Goal: Transaction & Acquisition: Purchase product/service

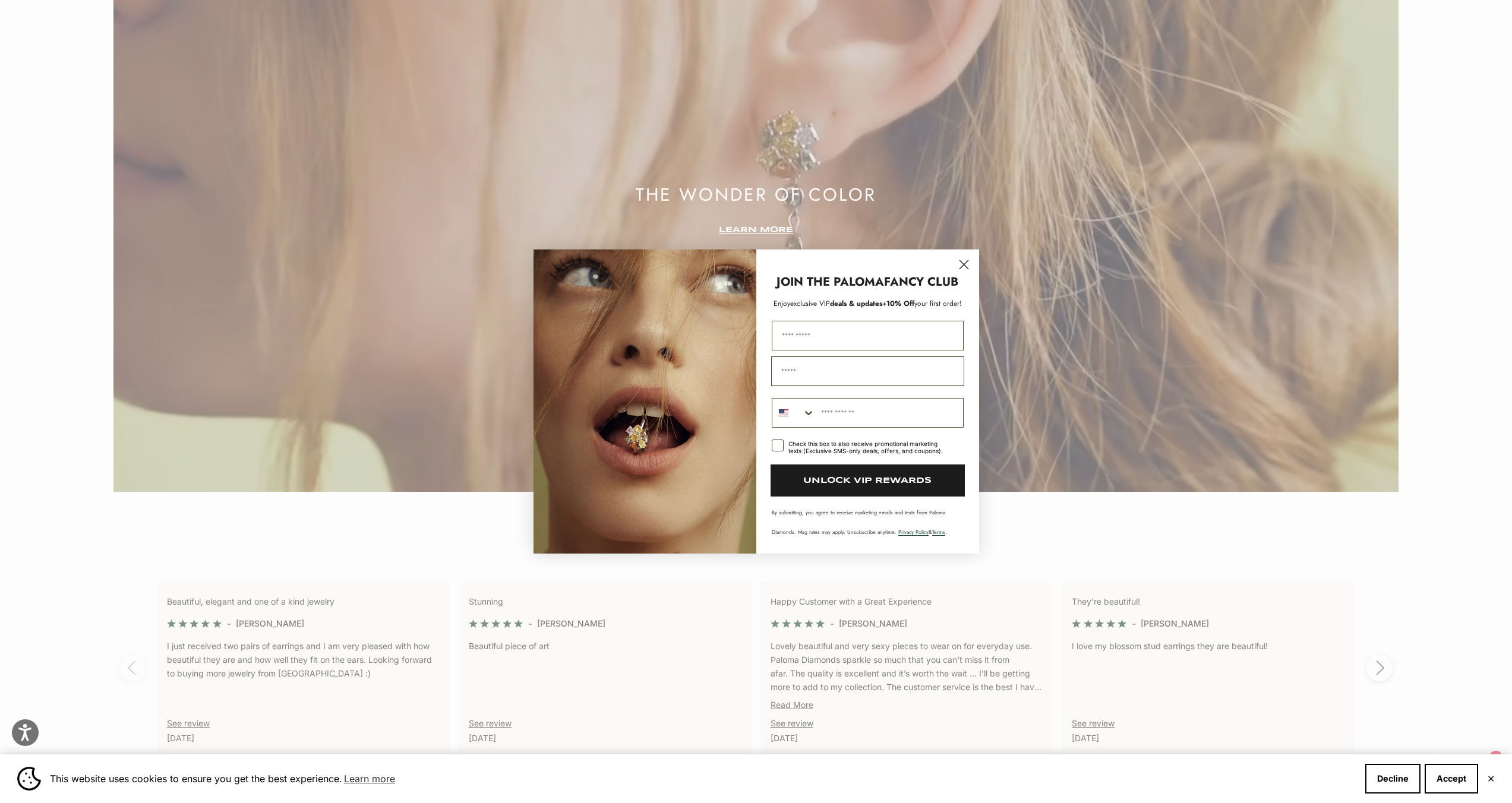
scroll to position [2987, 0]
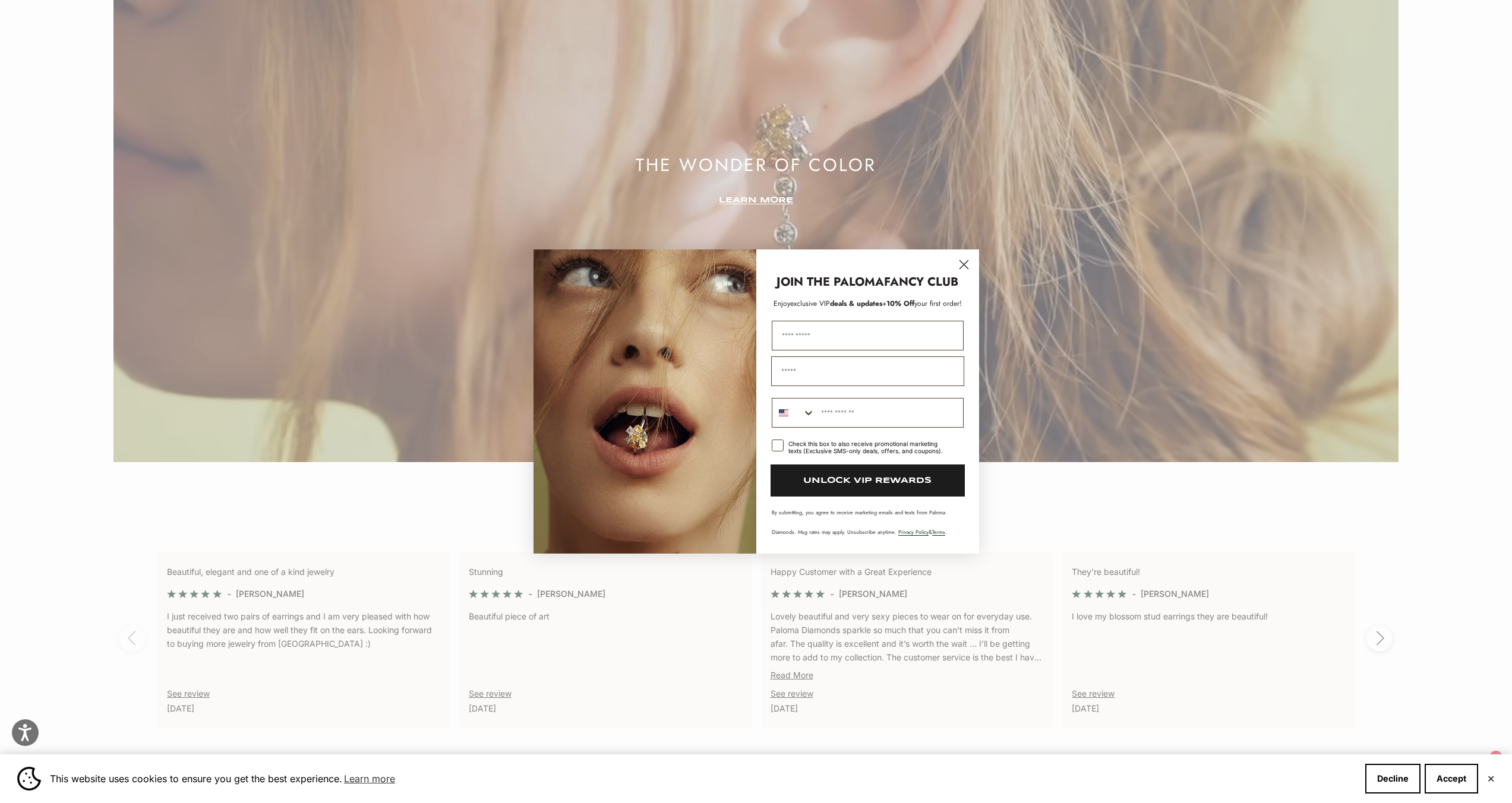
click at [968, 266] on circle "Close dialog" at bounding box center [963, 264] width 19 height 19
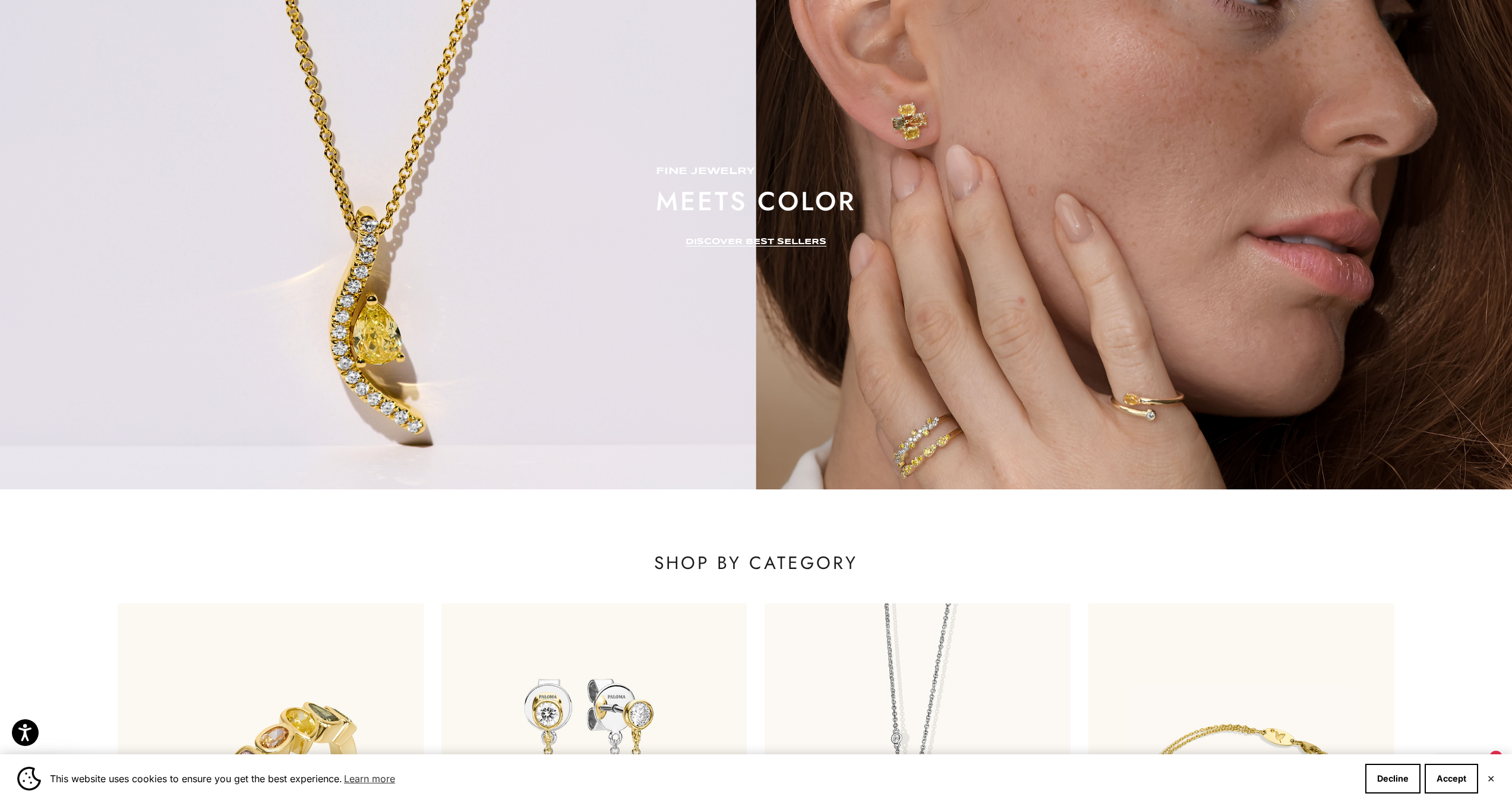
scroll to position [0, 0]
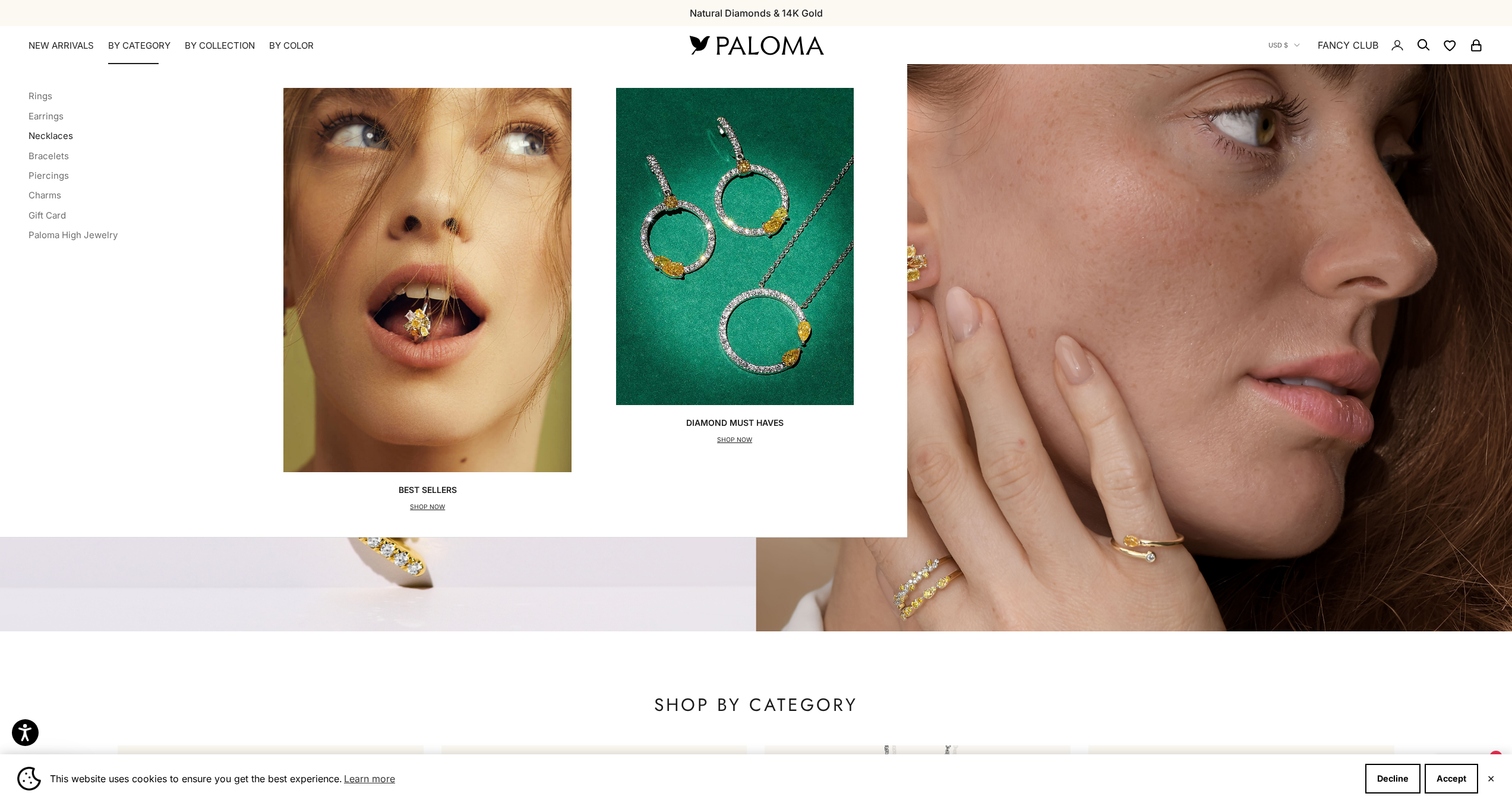
click at [50, 137] on link "Necklaces" at bounding box center [51, 136] width 44 height 11
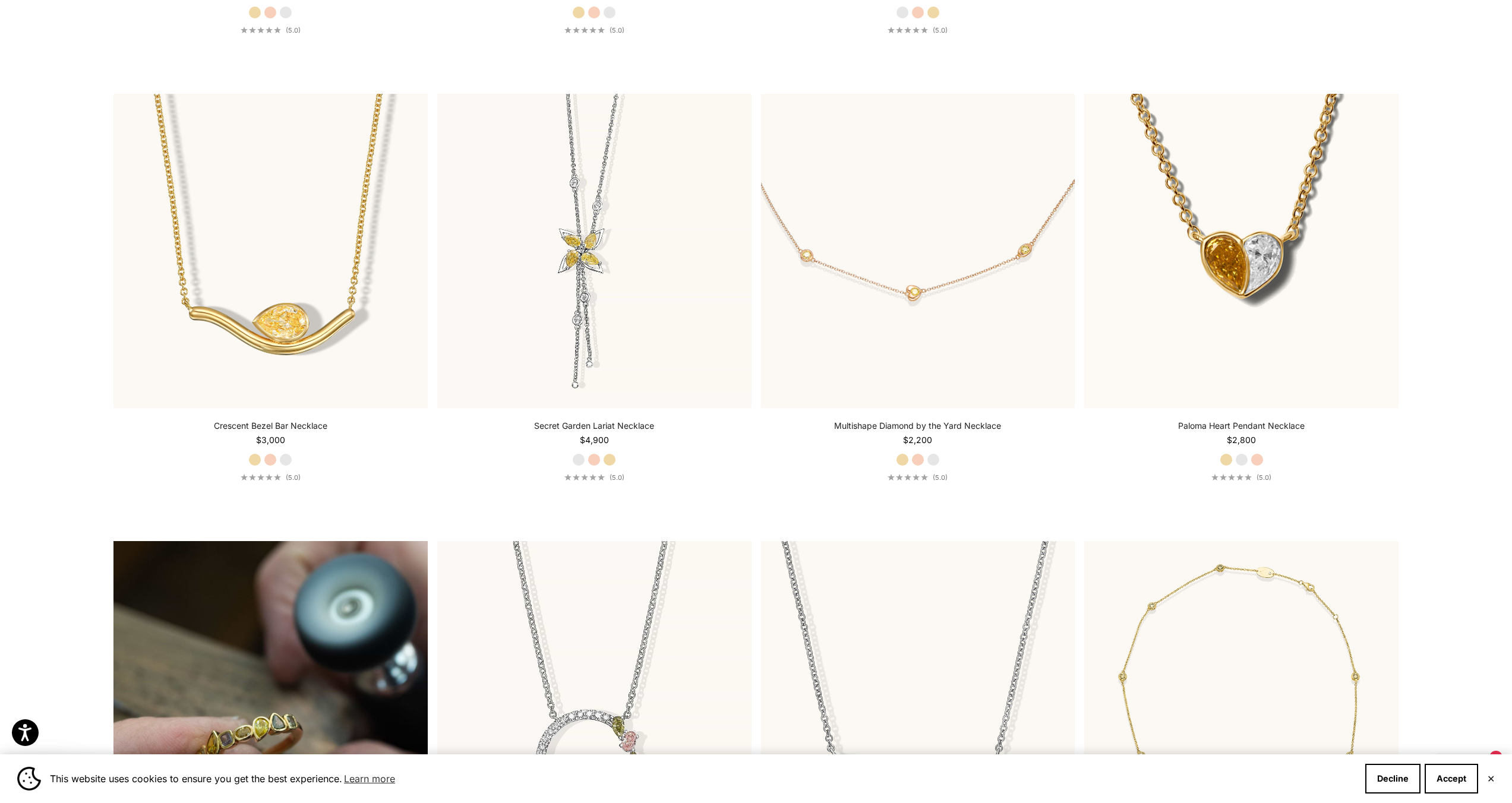
scroll to position [919, 0]
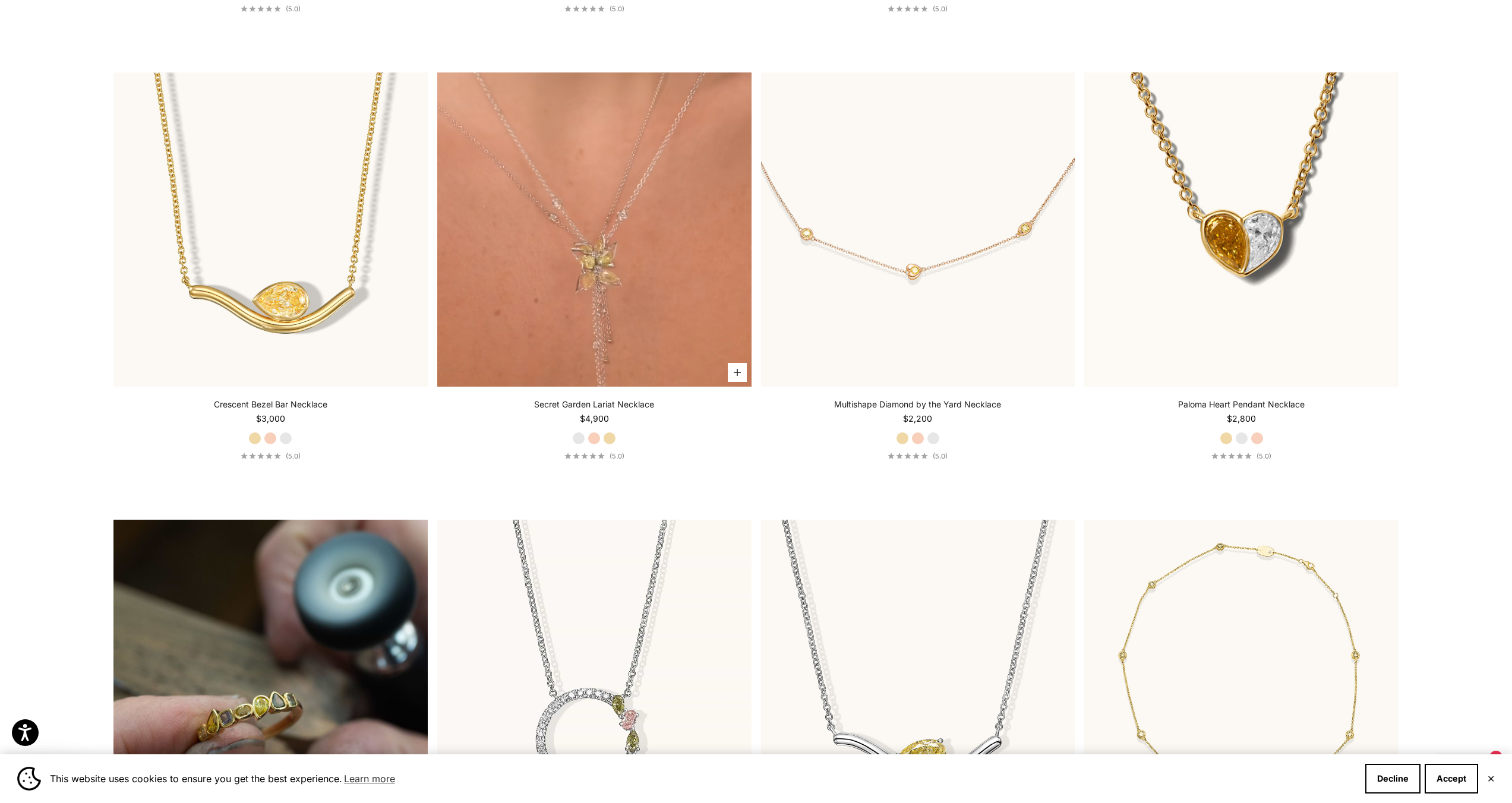
click at [557, 187] on video "#YellowGold\a#RoseGold\a#WhiteGold" at bounding box center [595, 229] width 315 height 315
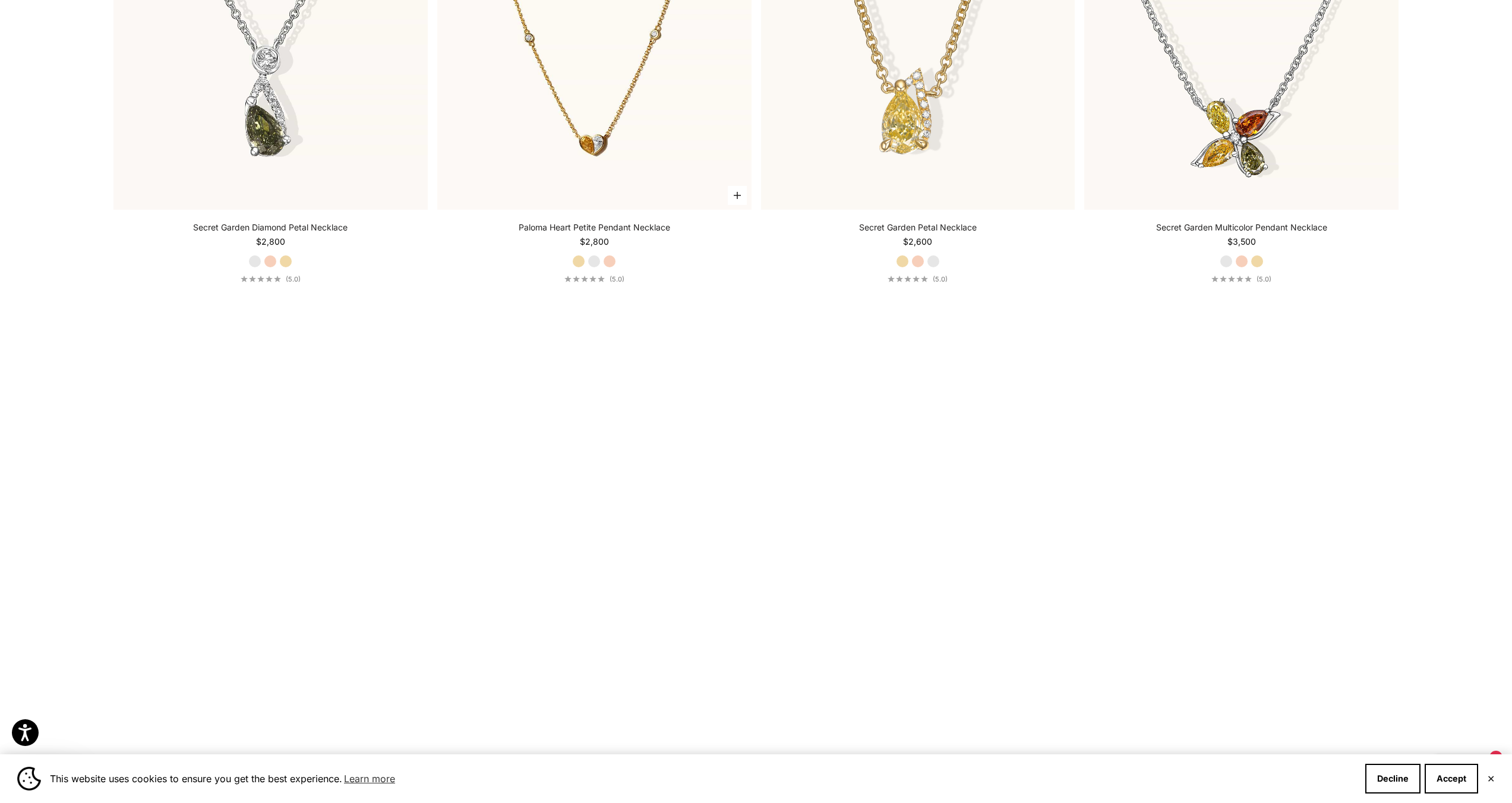
scroll to position [1751, 0]
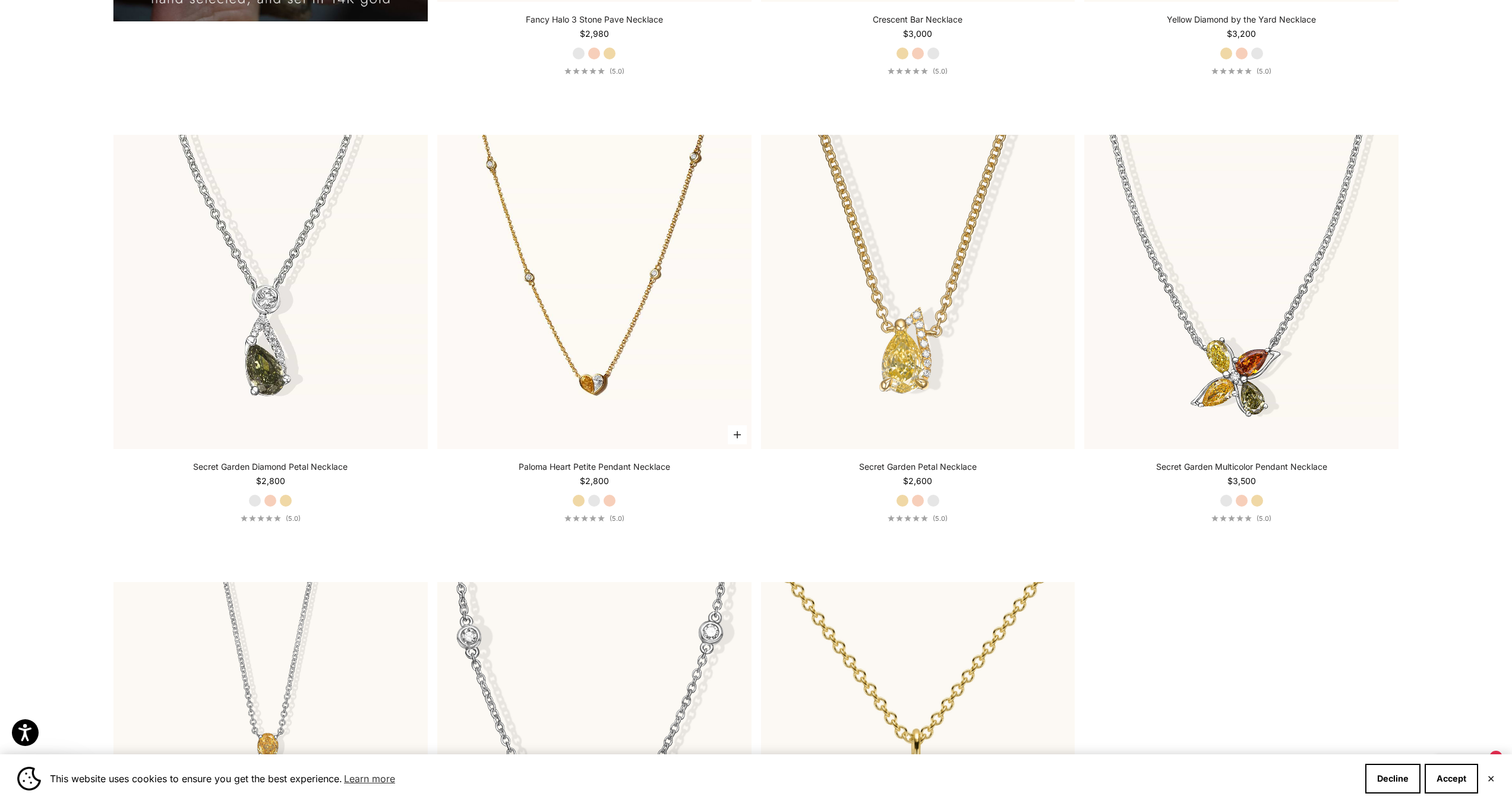
click at [604, 286] on img at bounding box center [595, 292] width 315 height 315
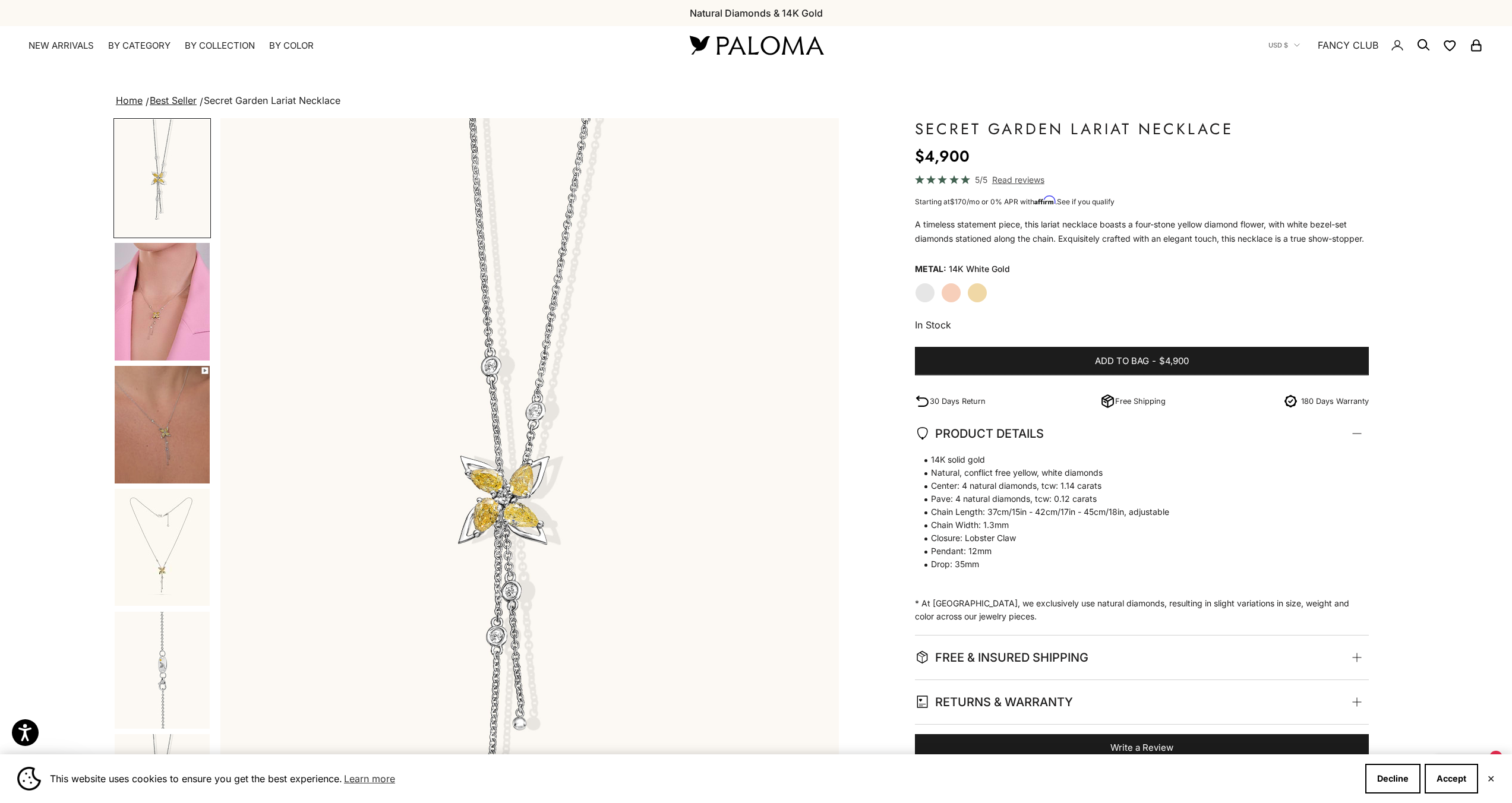
click at [149, 303] on img "Go to item 4" at bounding box center [162, 302] width 95 height 117
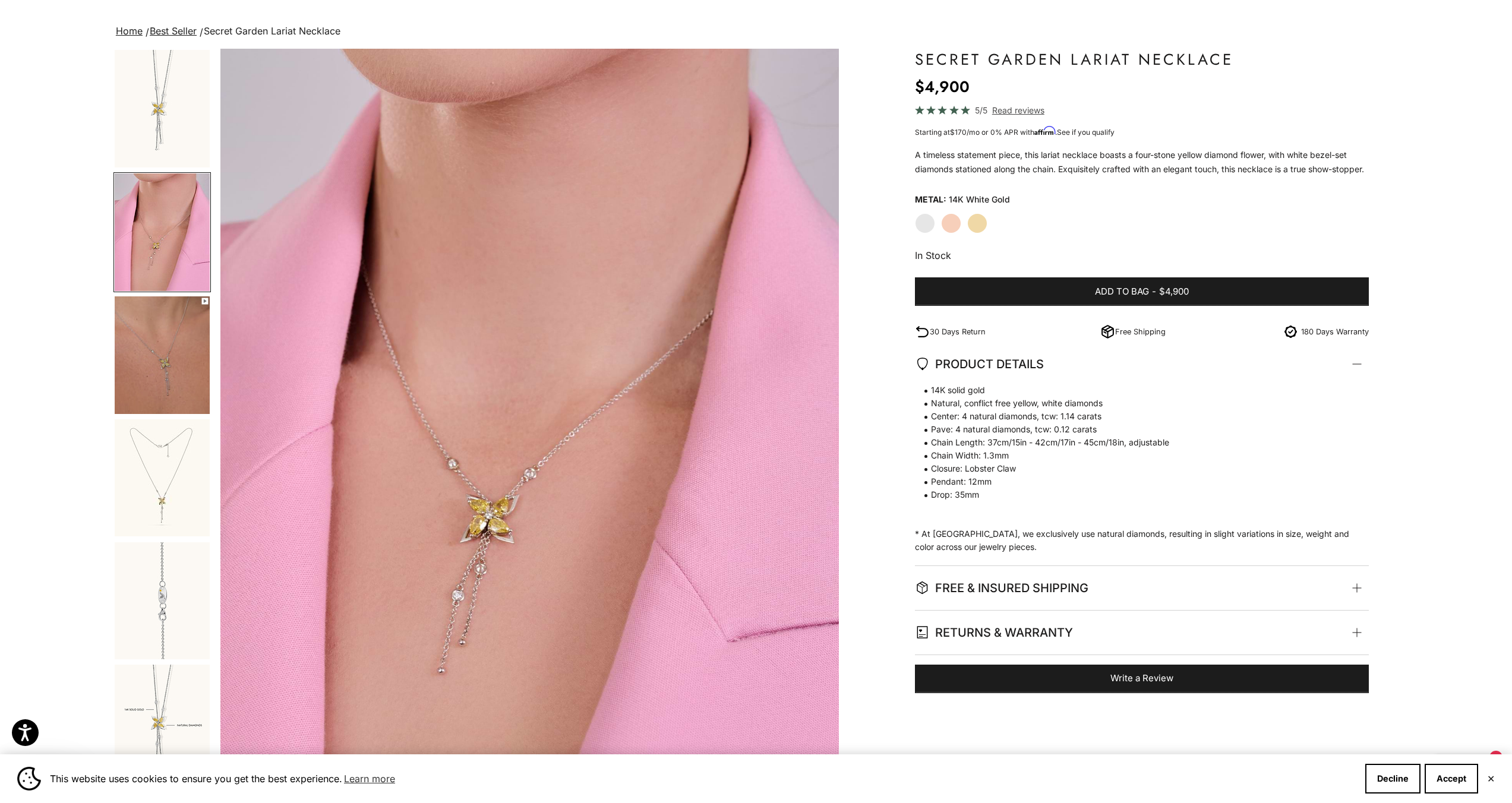
scroll to position [116, 0]
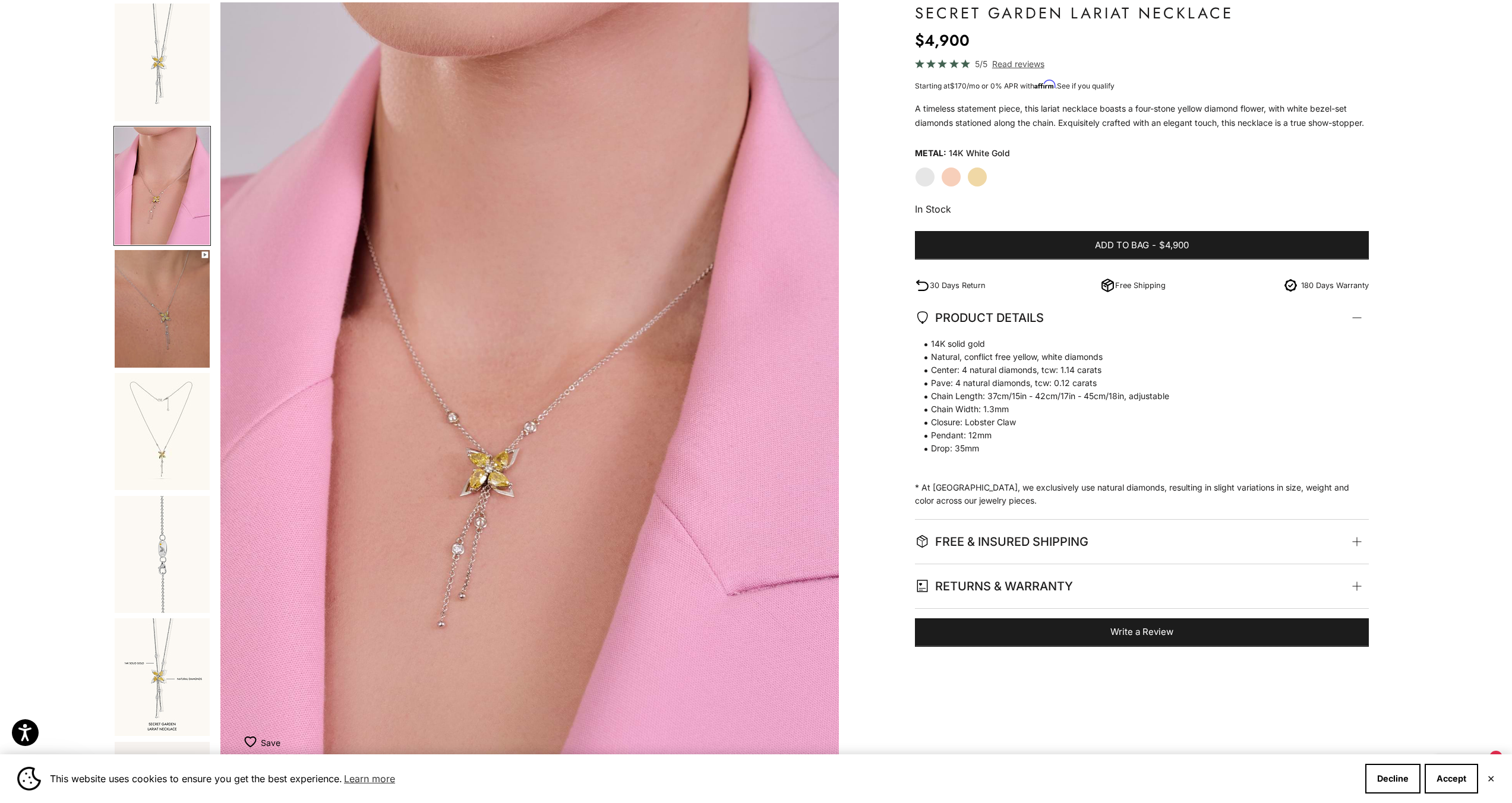
click at [159, 306] on img "Go to item 5" at bounding box center [162, 308] width 95 height 117
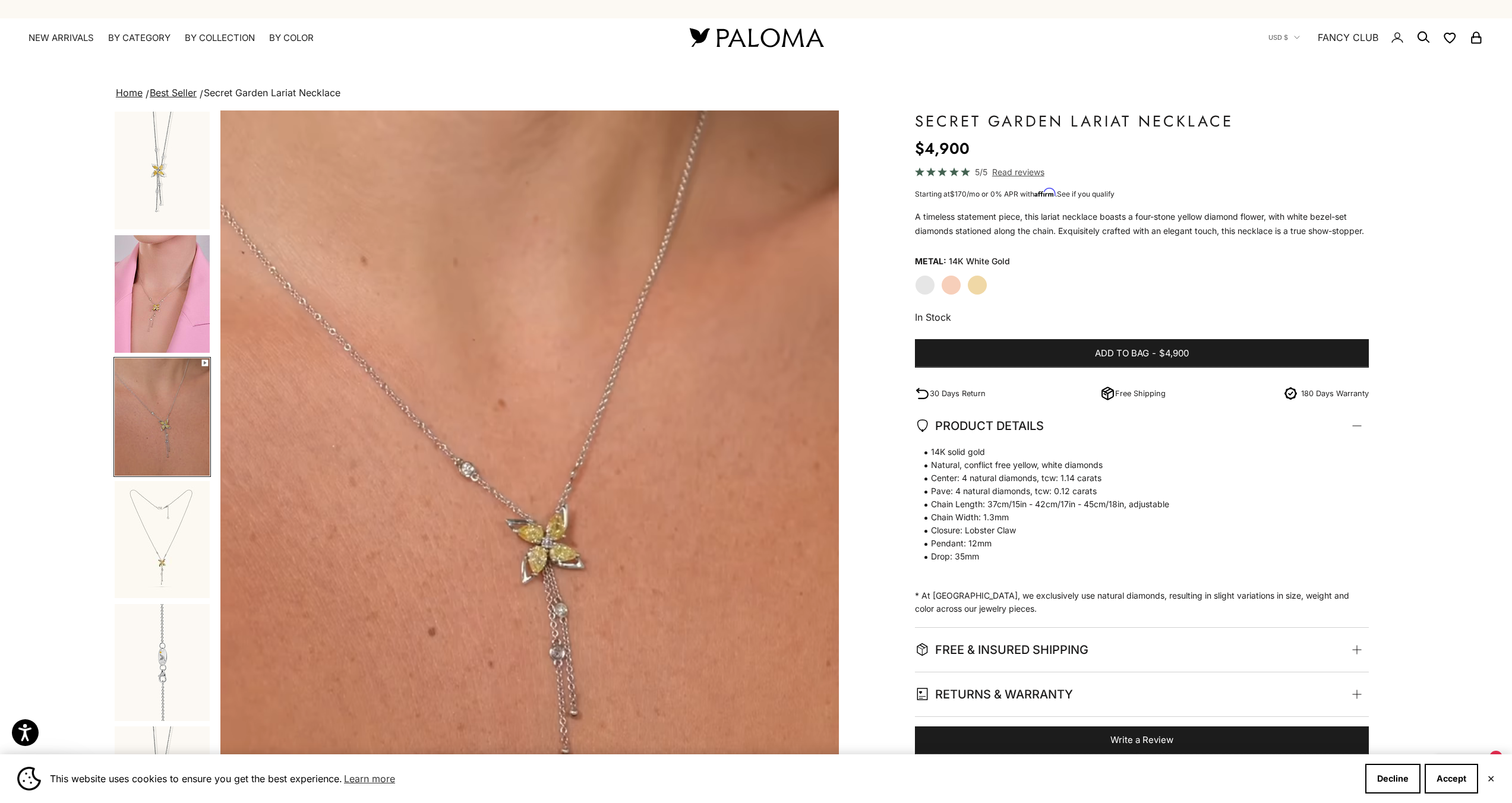
scroll to position [0, 0]
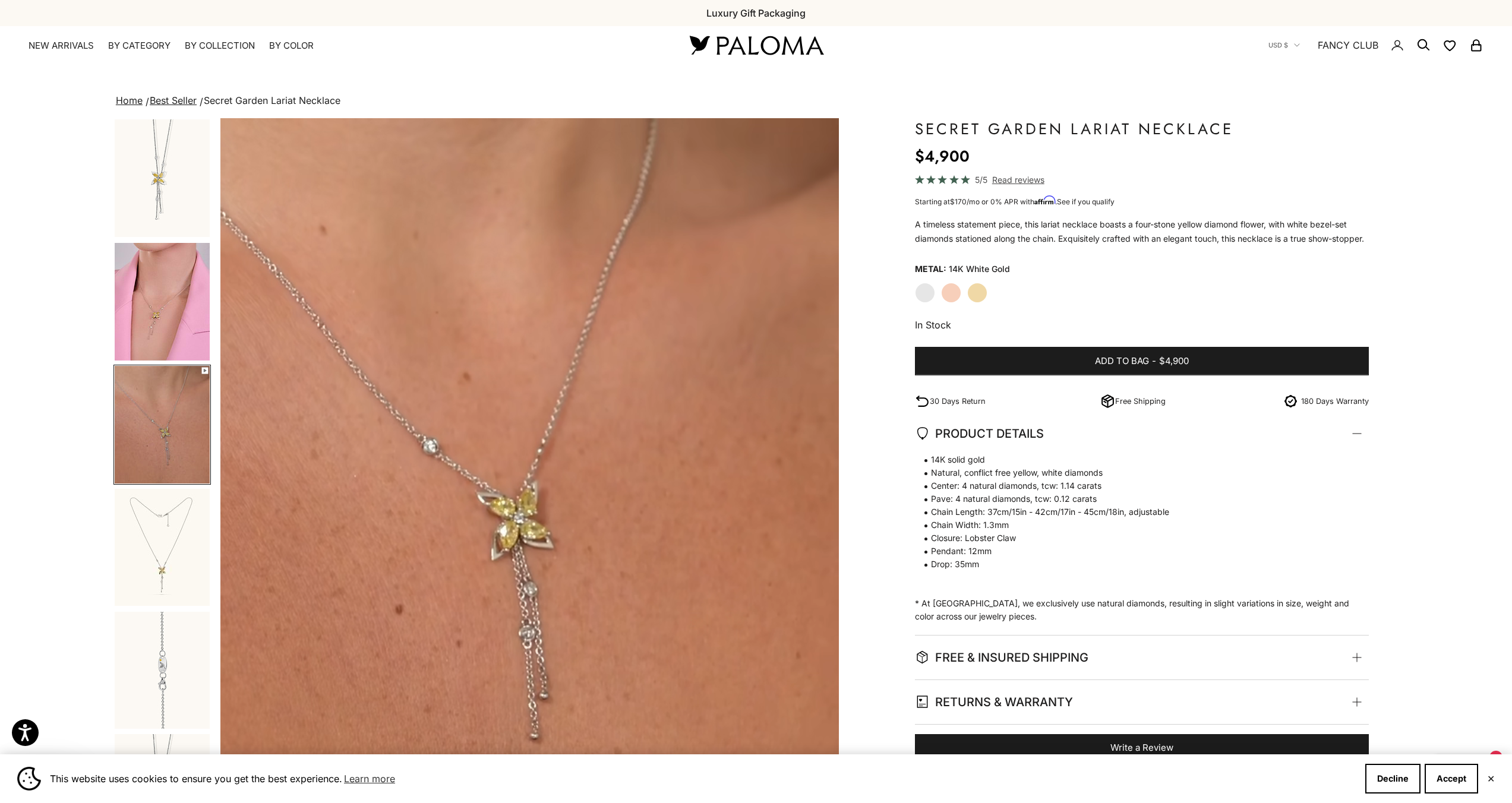
click at [1020, 179] on span "Read reviews" at bounding box center [1018, 179] width 53 height 14
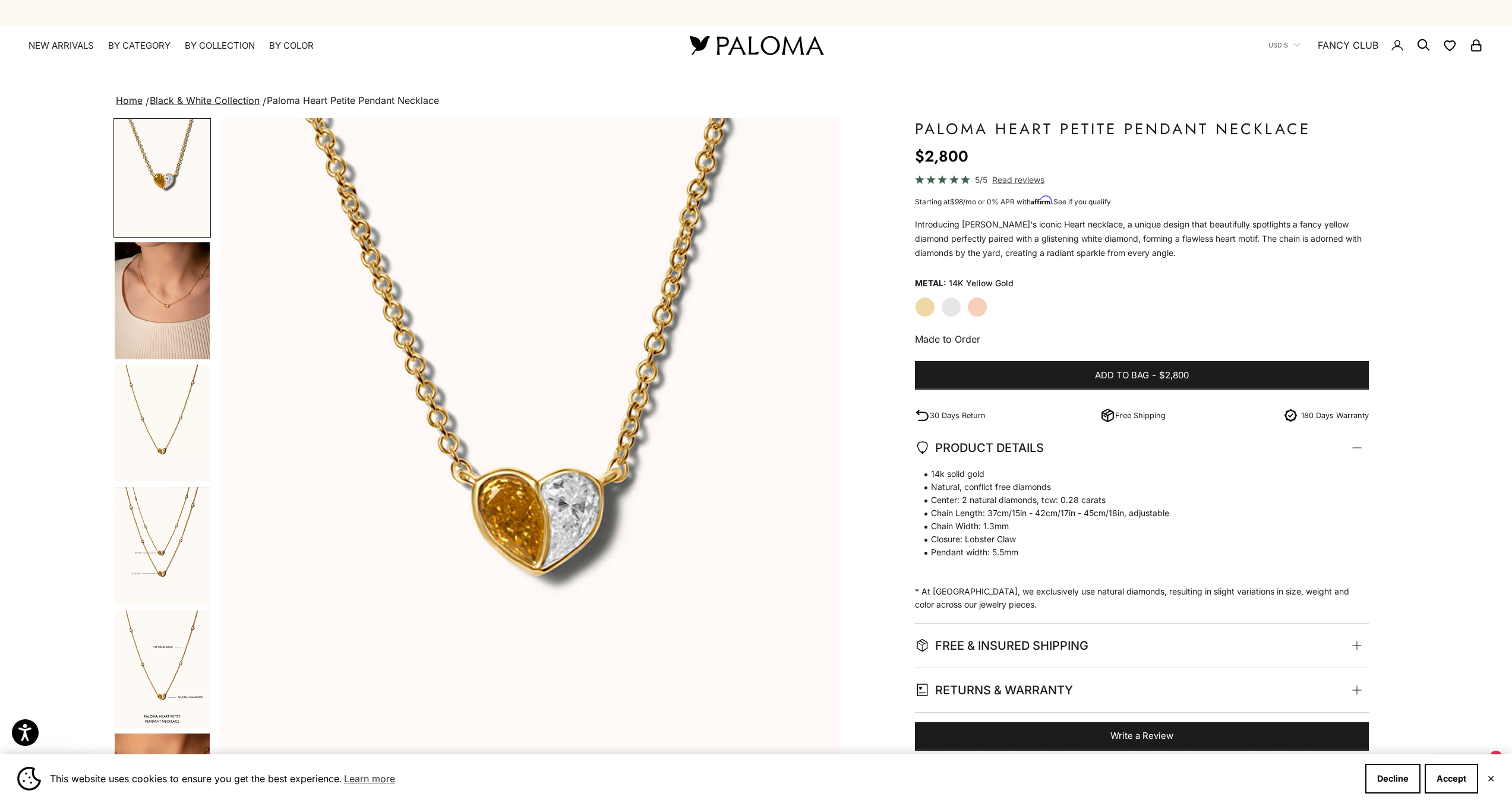
click at [190, 298] on img "Go to item 4" at bounding box center [162, 301] width 95 height 117
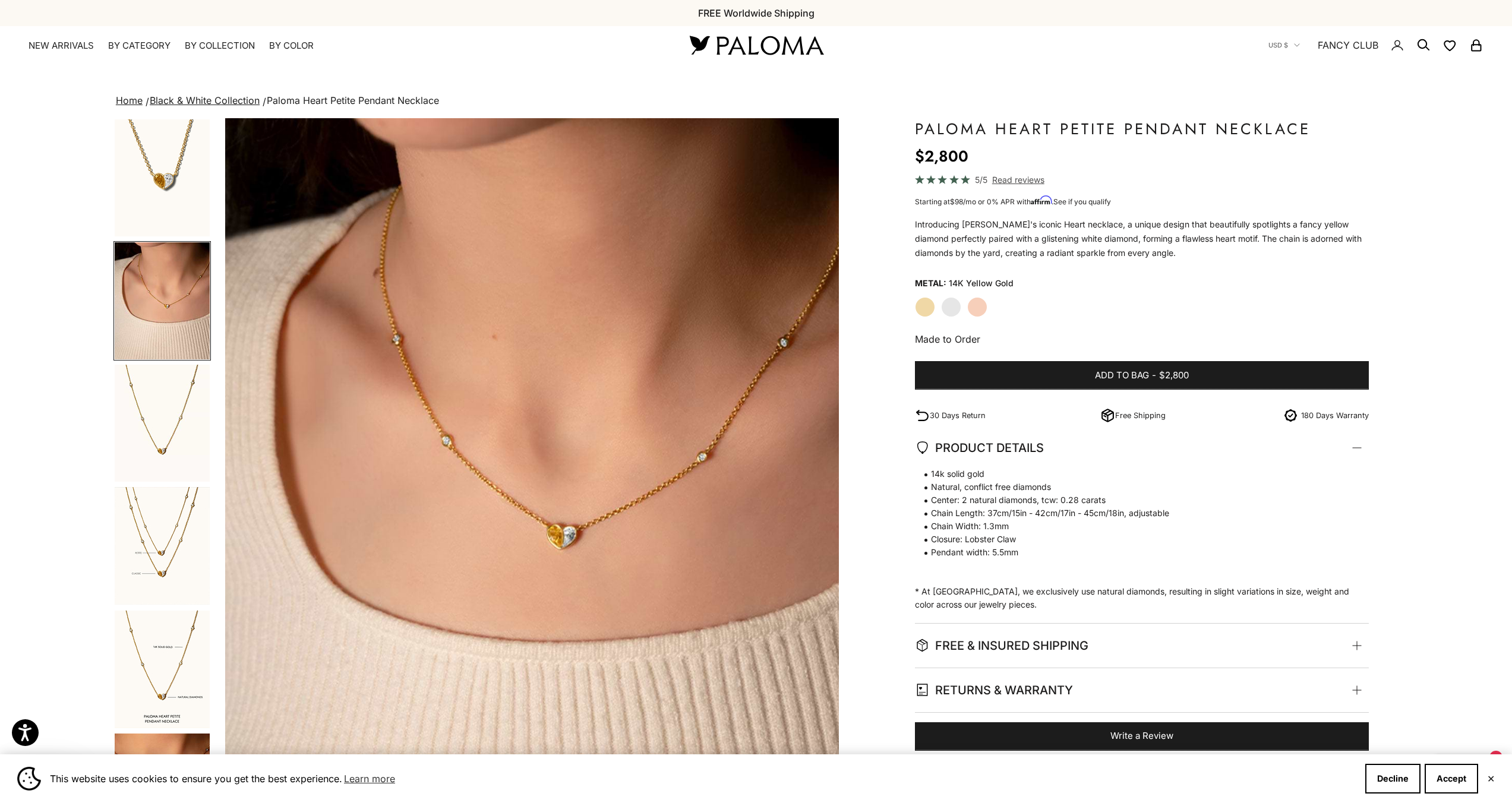
scroll to position [0, 633]
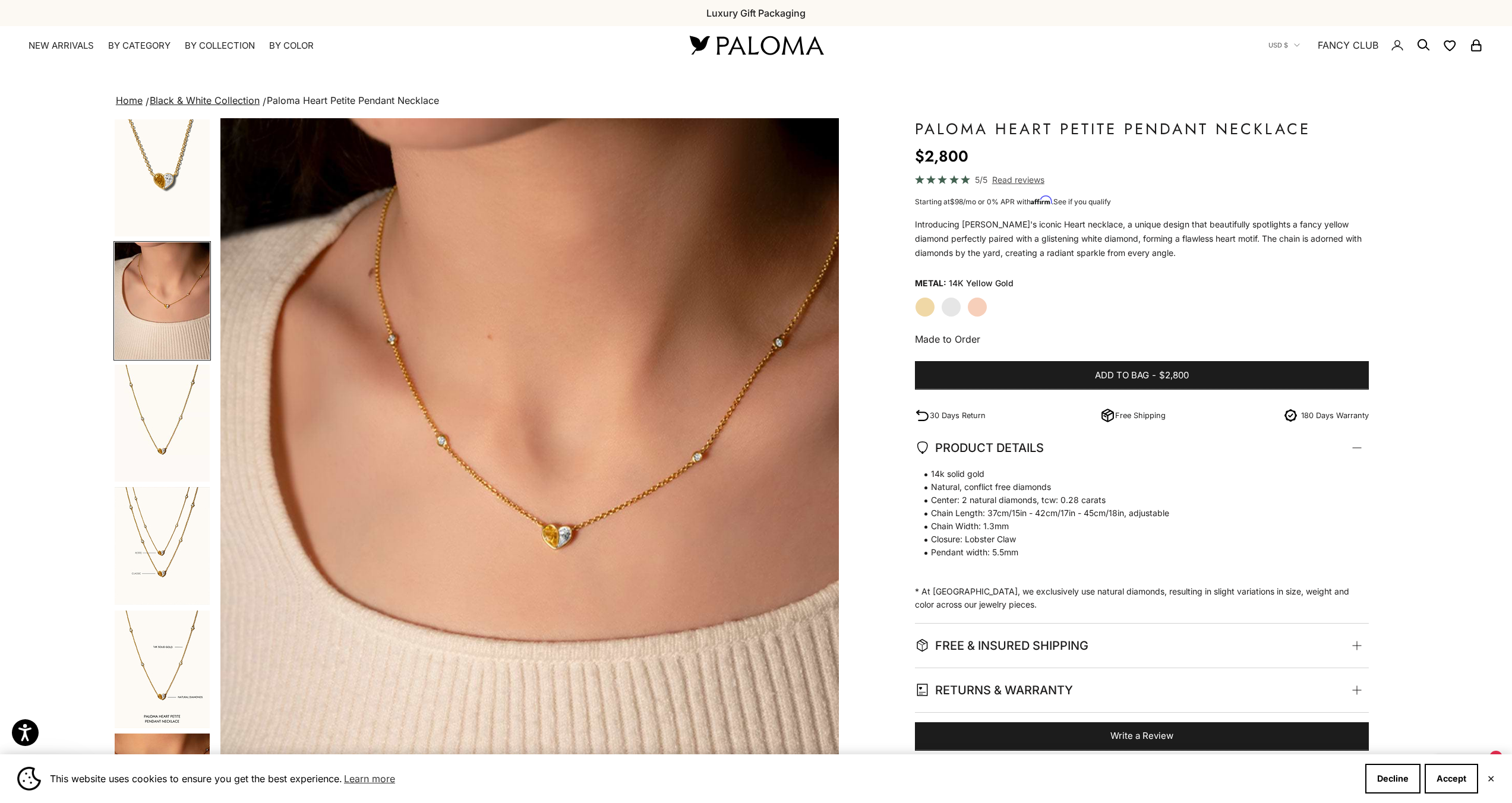
click at [189, 463] on img "Go to item 5" at bounding box center [162, 423] width 95 height 117
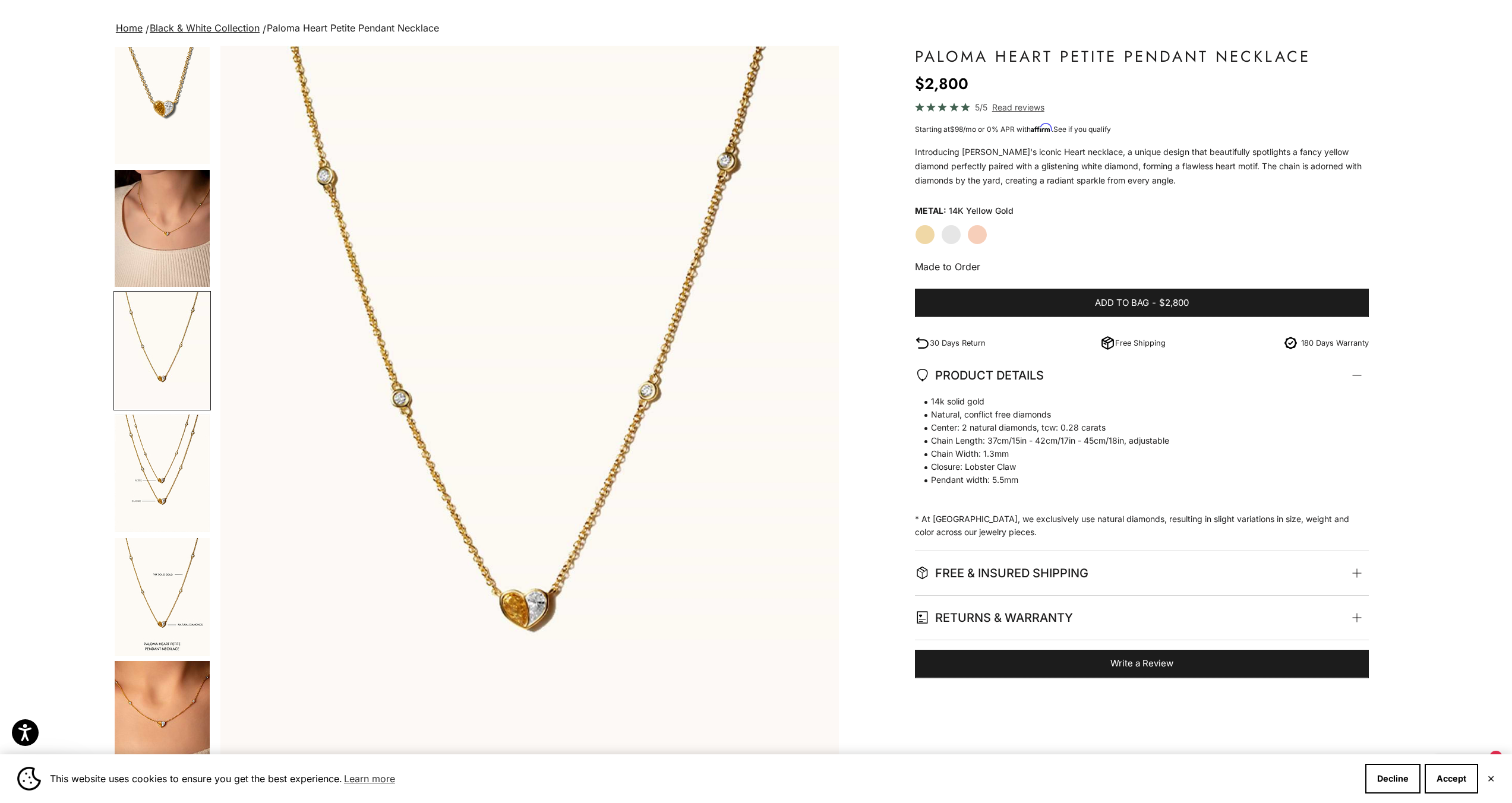
scroll to position [243, 0]
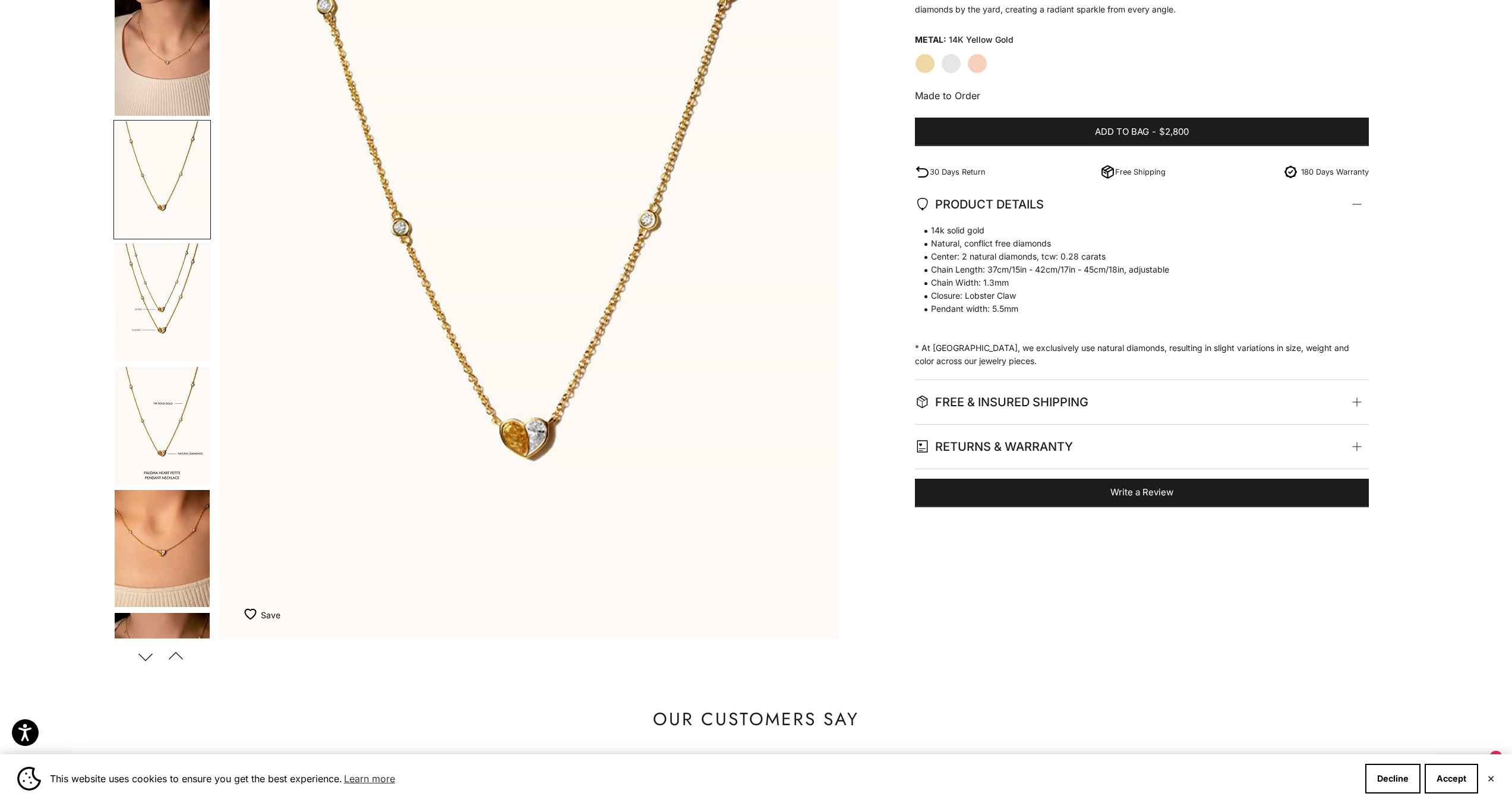
click at [135, 297] on img "Go to item 8" at bounding box center [162, 302] width 95 height 117
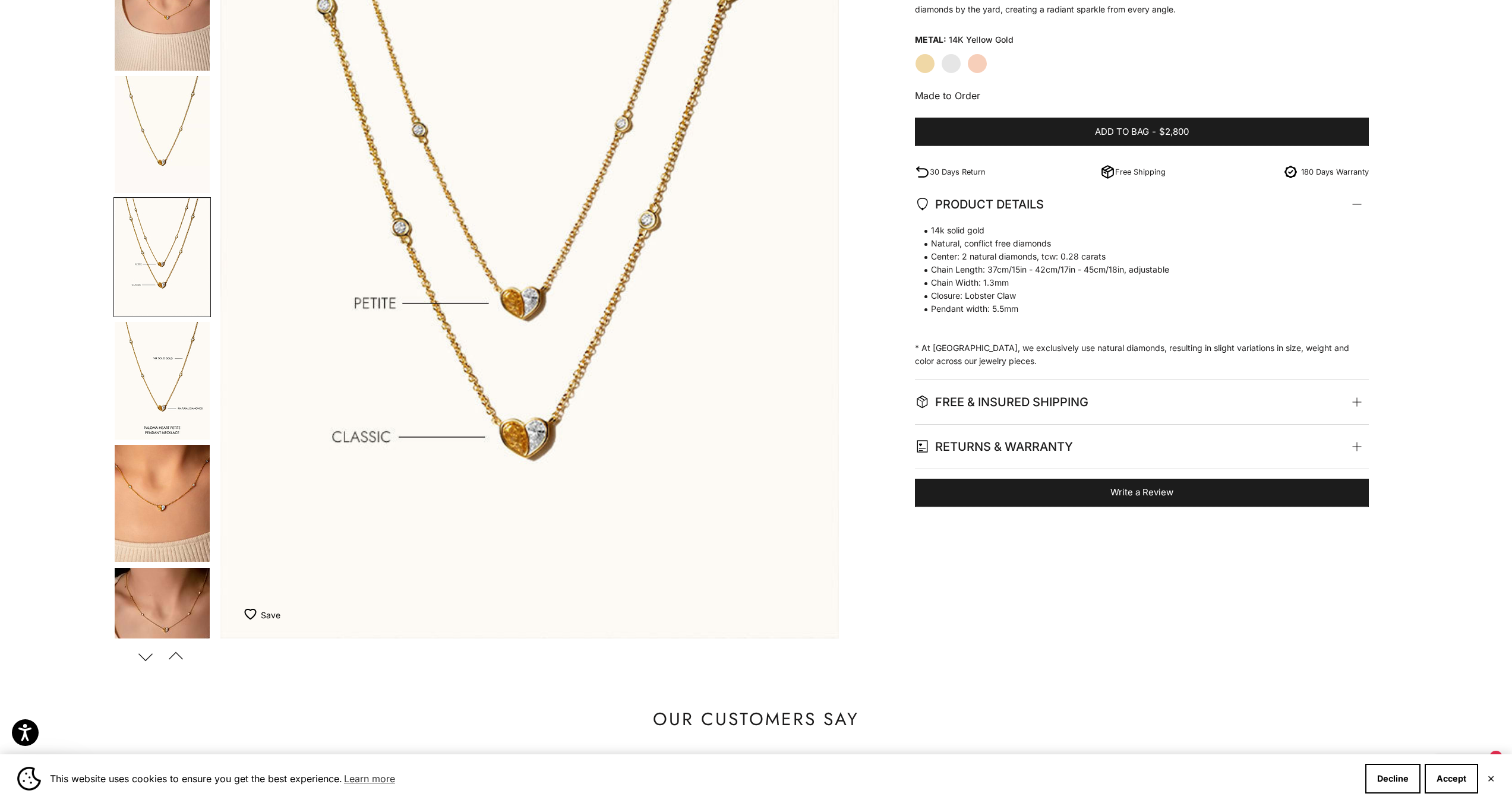
click at [167, 406] on img "Go to item 9" at bounding box center [162, 380] width 95 height 117
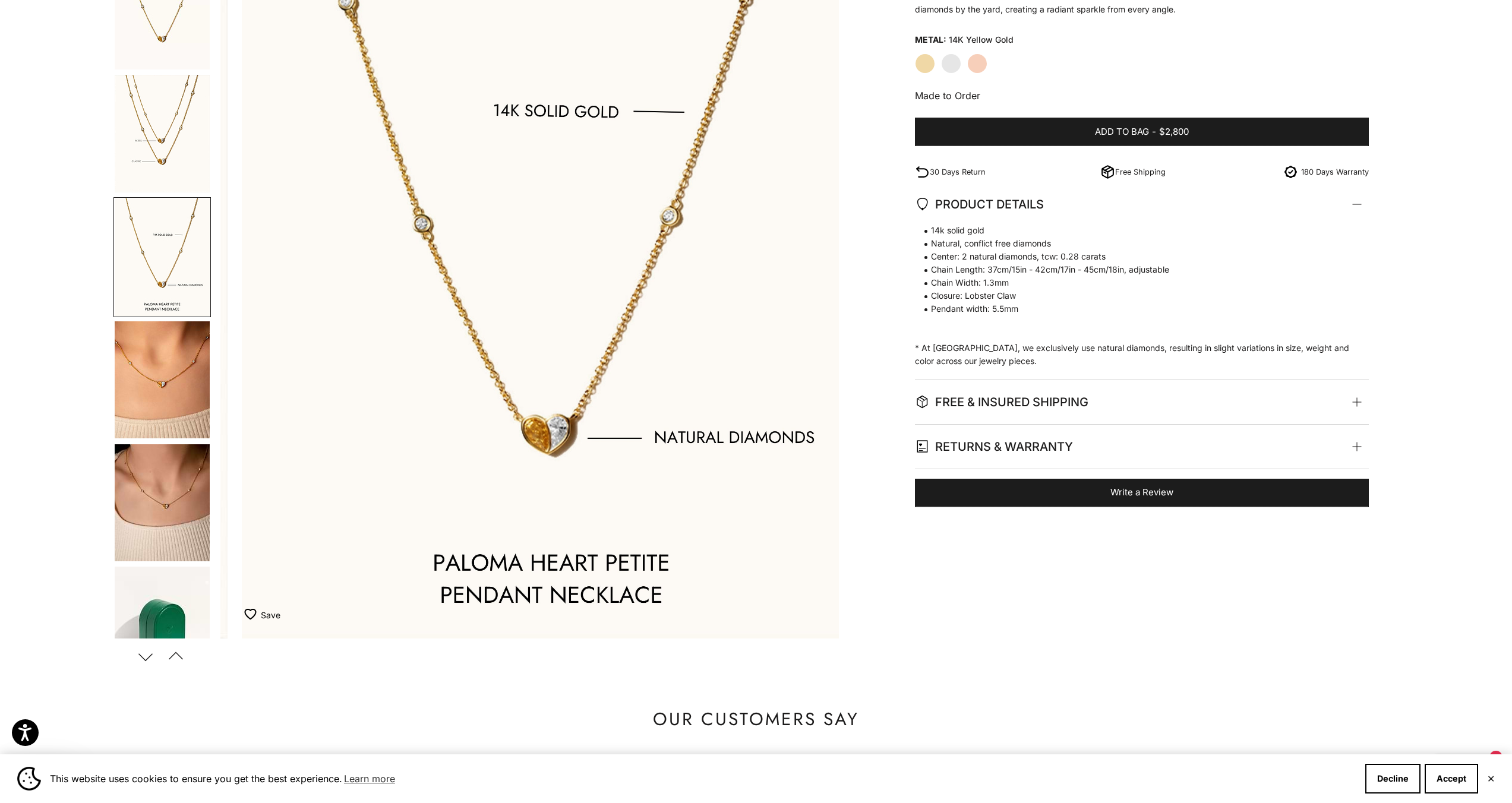
scroll to position [0, 2532]
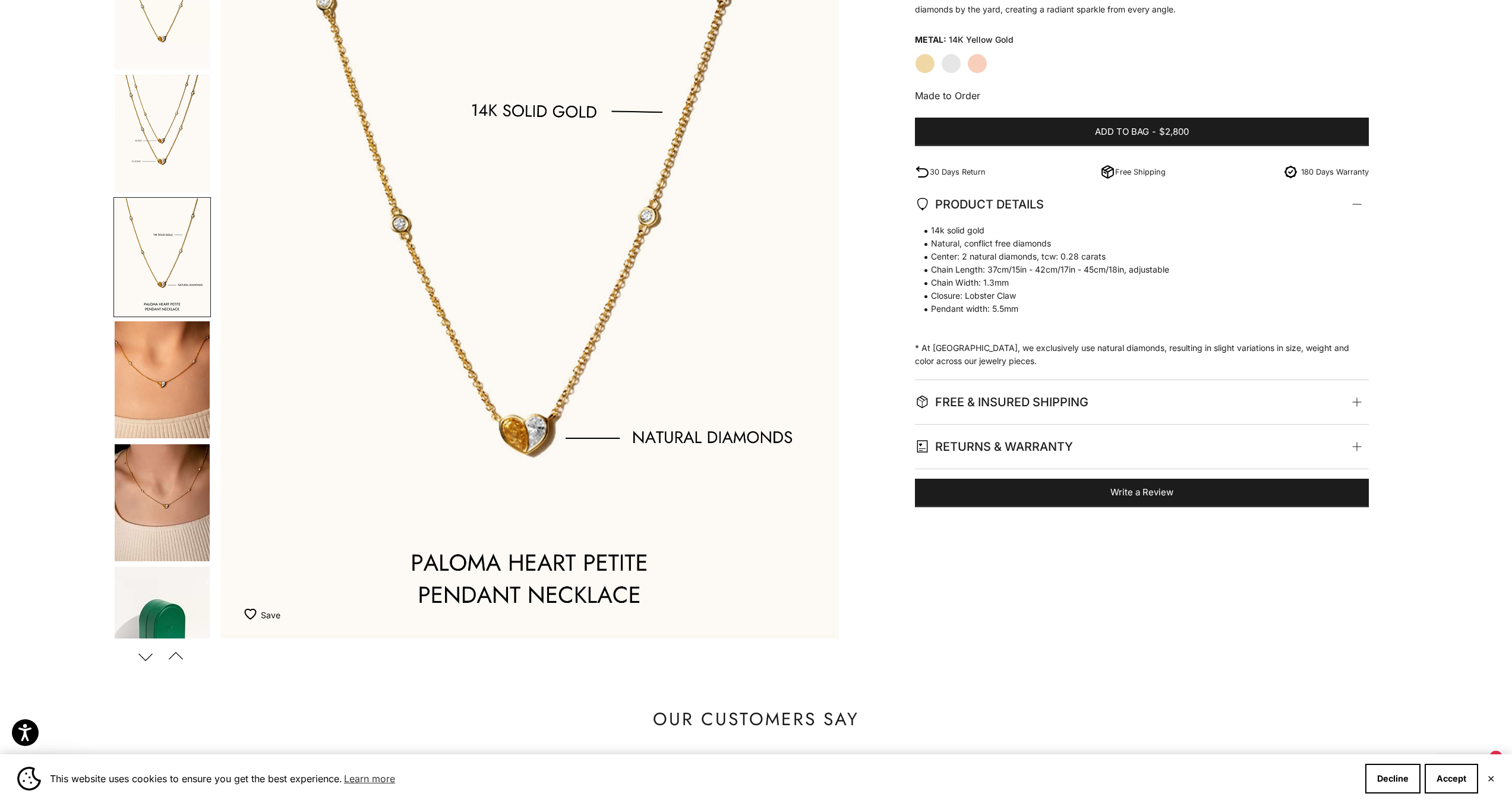
click at [167, 512] on img "Go to item 13" at bounding box center [162, 502] width 95 height 117
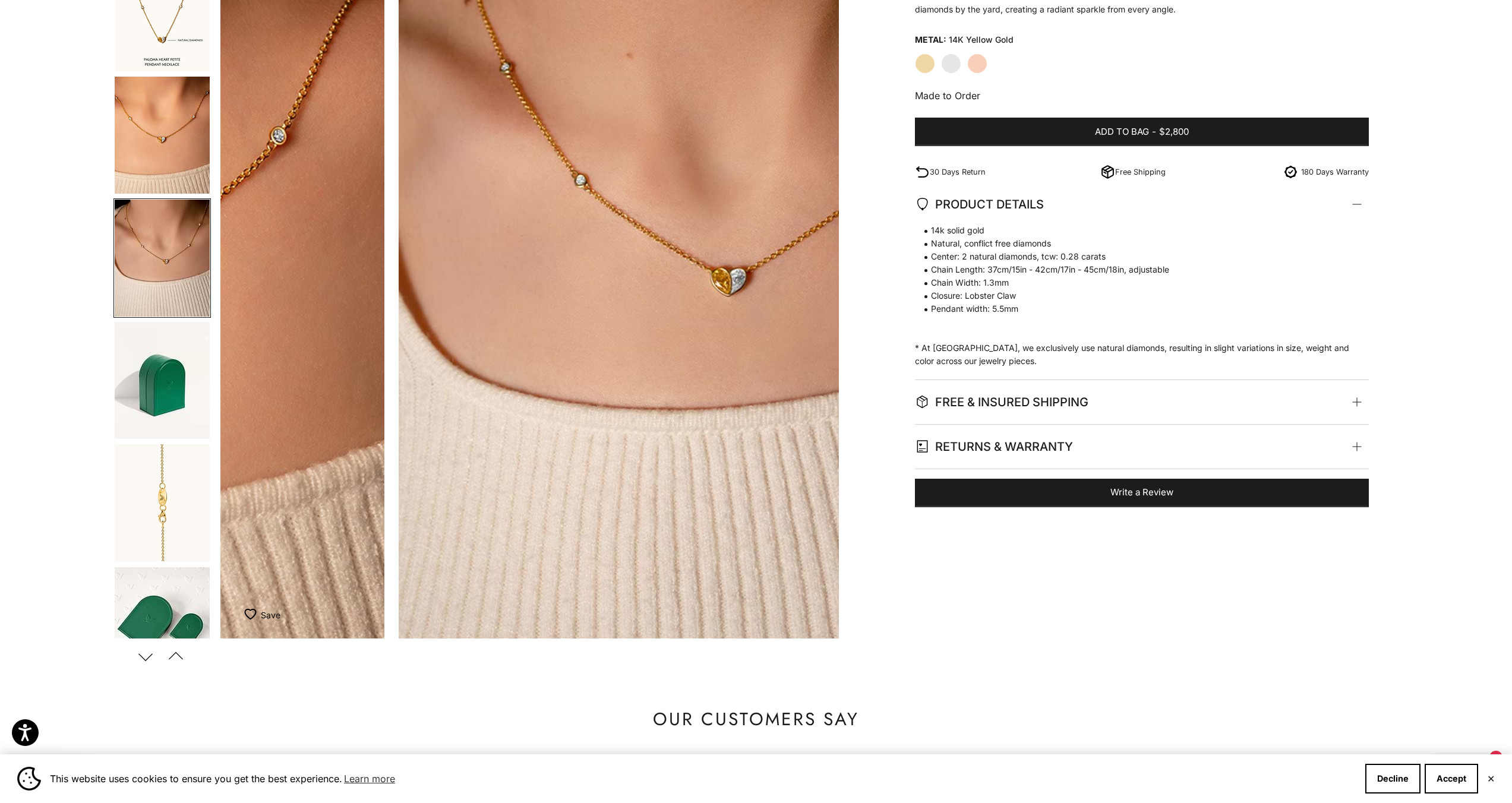
scroll to position [414, 0]
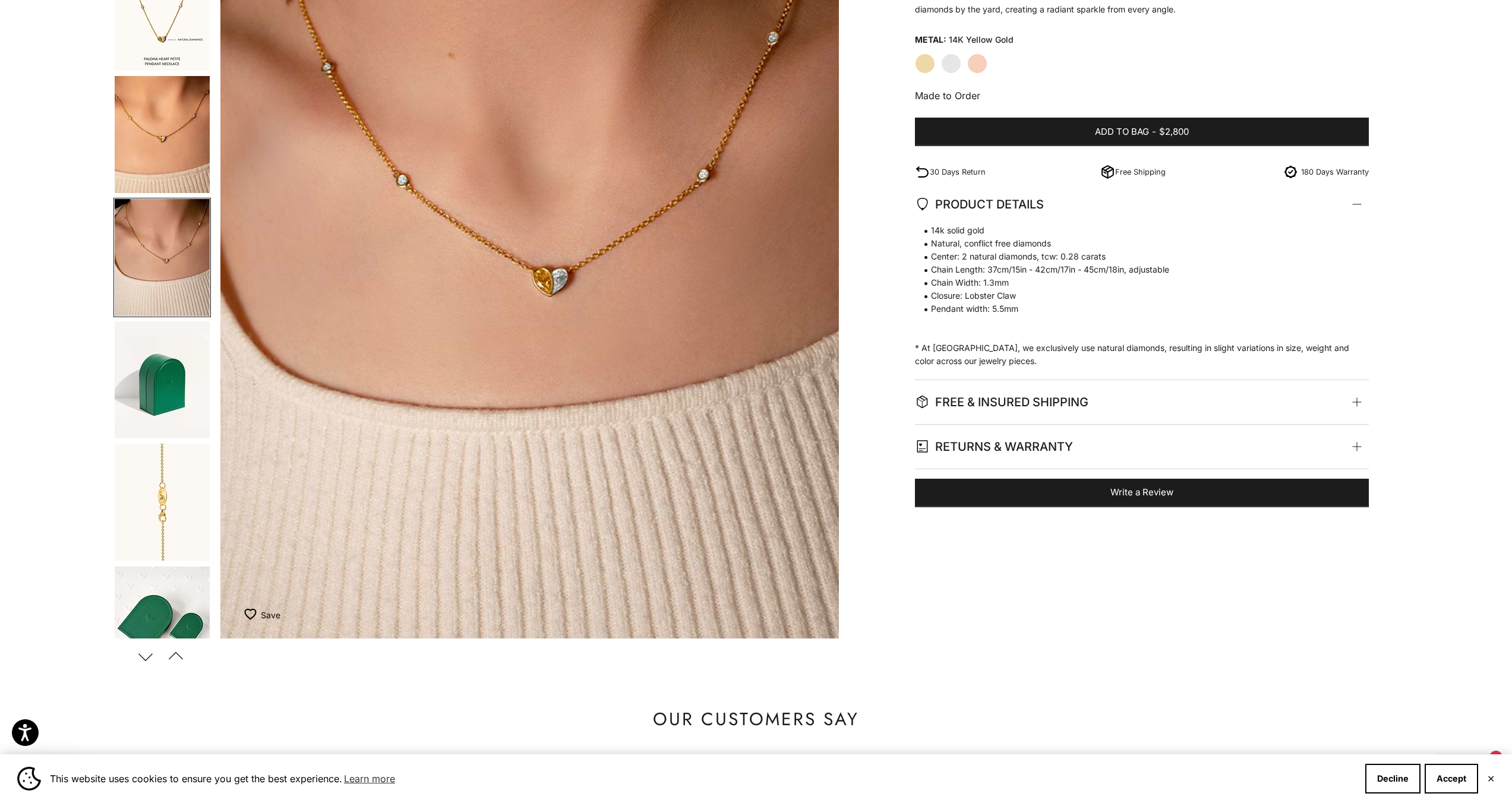
click at [163, 400] on img "Go to item 14" at bounding box center [162, 379] width 95 height 117
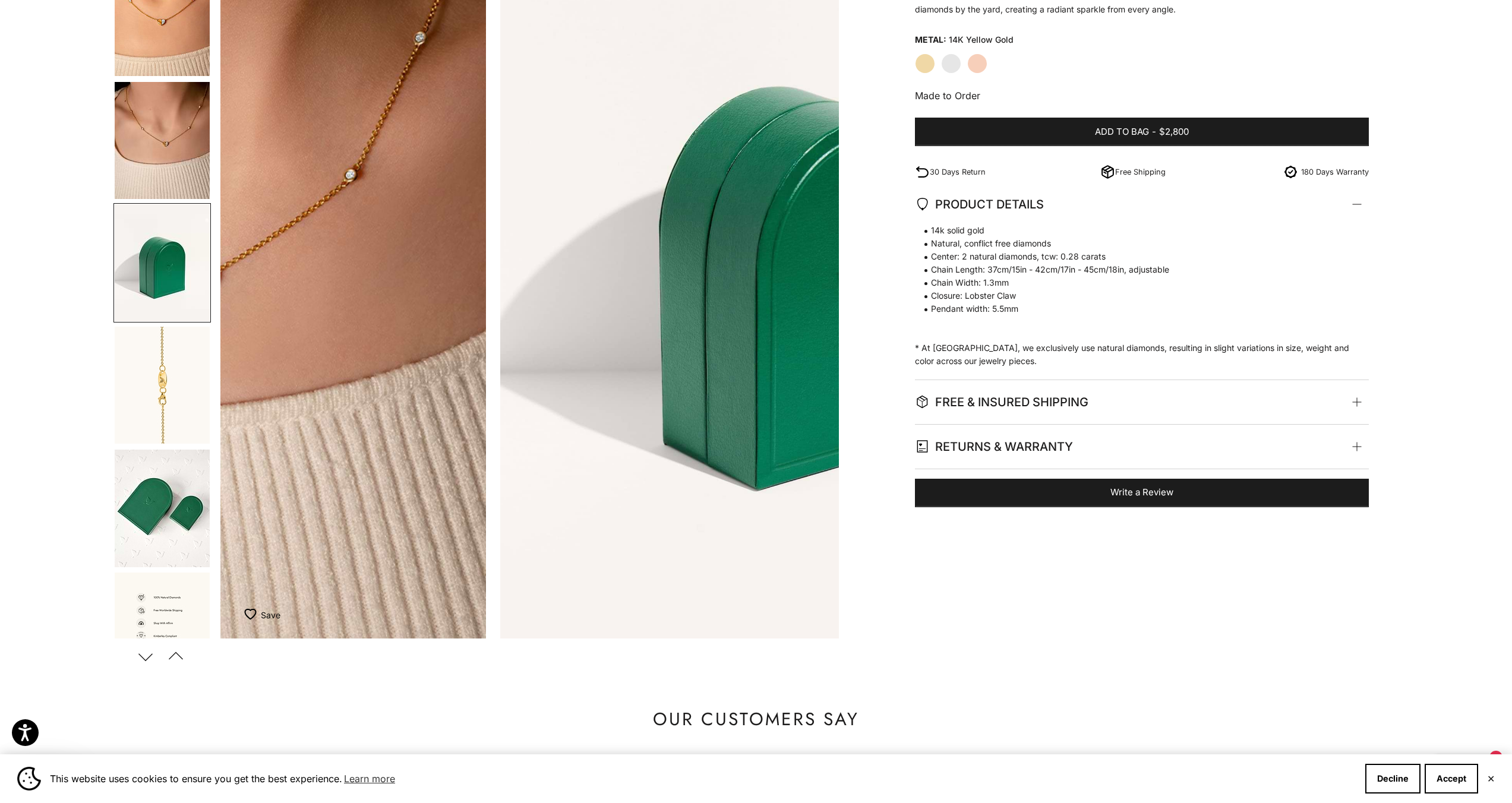
scroll to position [537, 0]
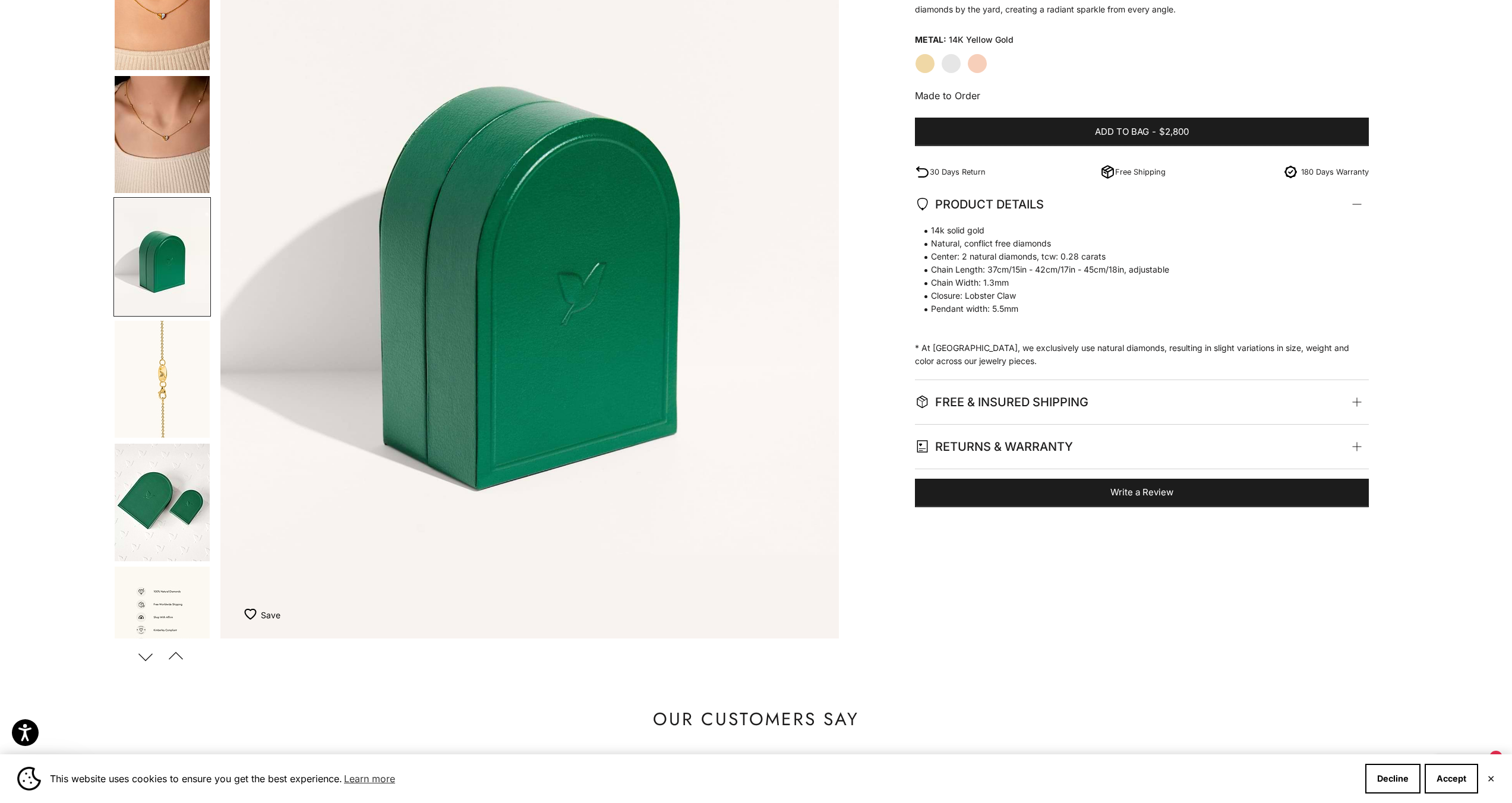
click at [167, 421] on img "Go to item 17" at bounding box center [162, 379] width 95 height 117
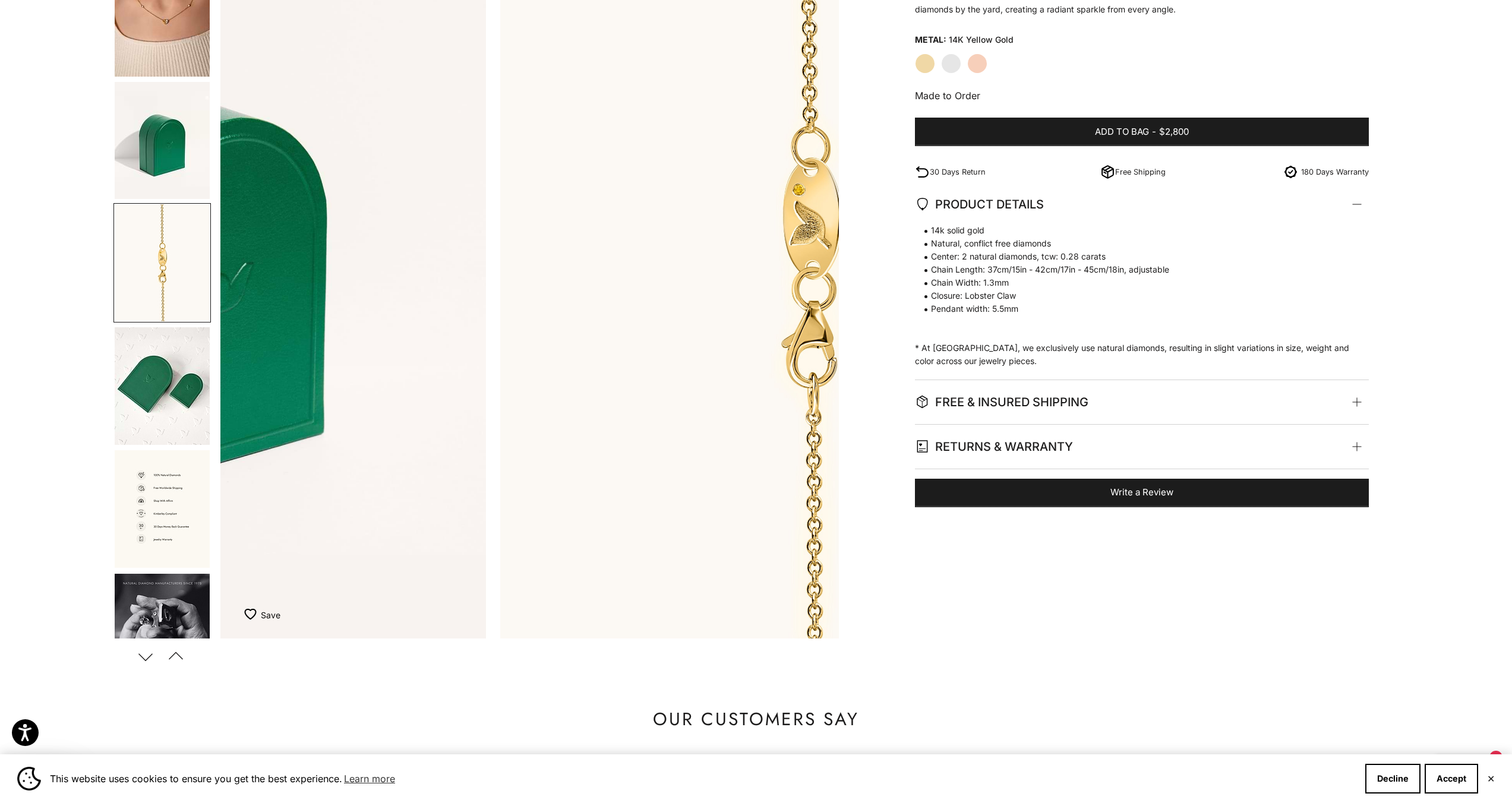
scroll to position [660, 0]
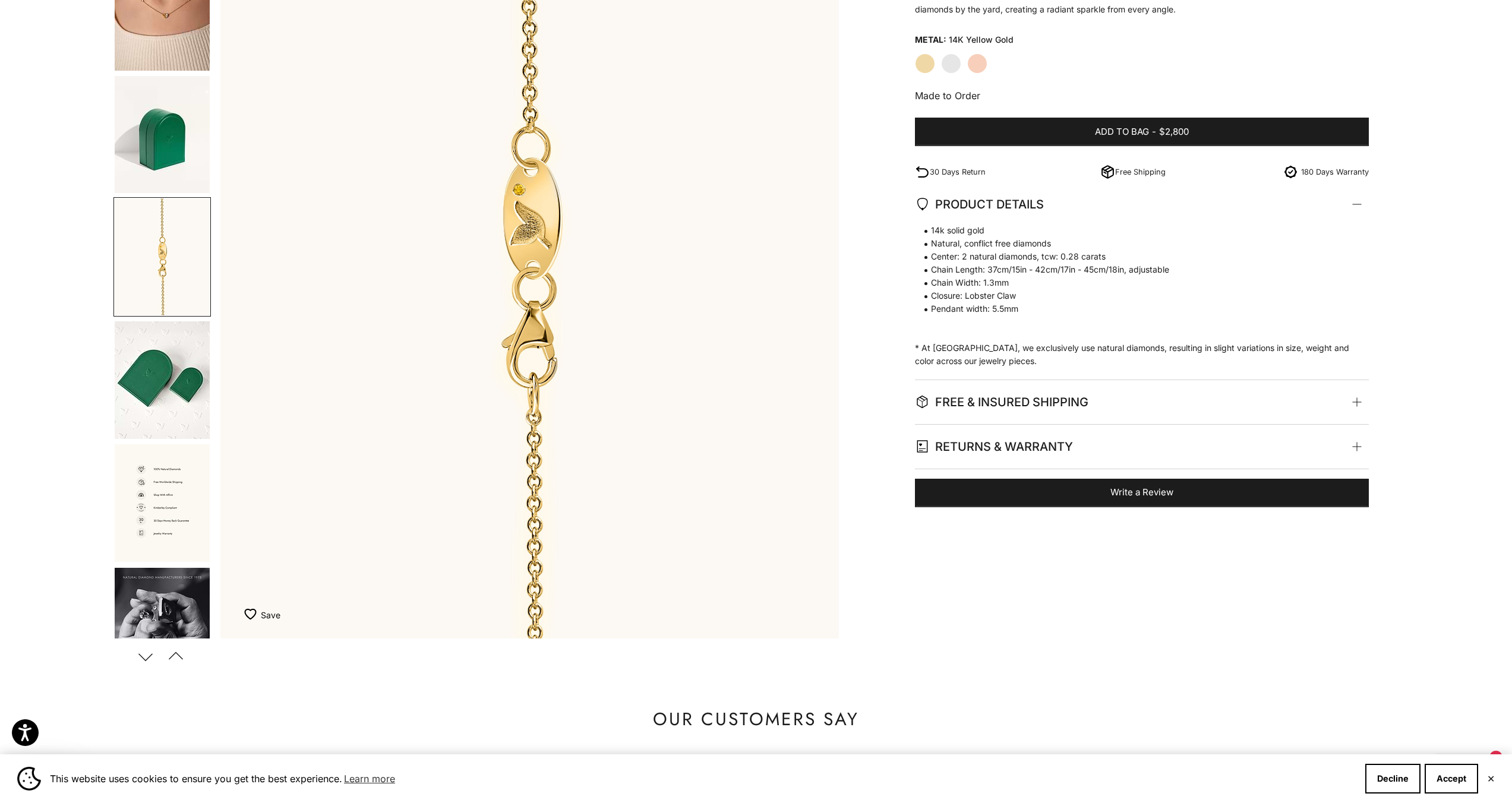
click at [168, 461] on img "Go to item 19" at bounding box center [162, 502] width 95 height 117
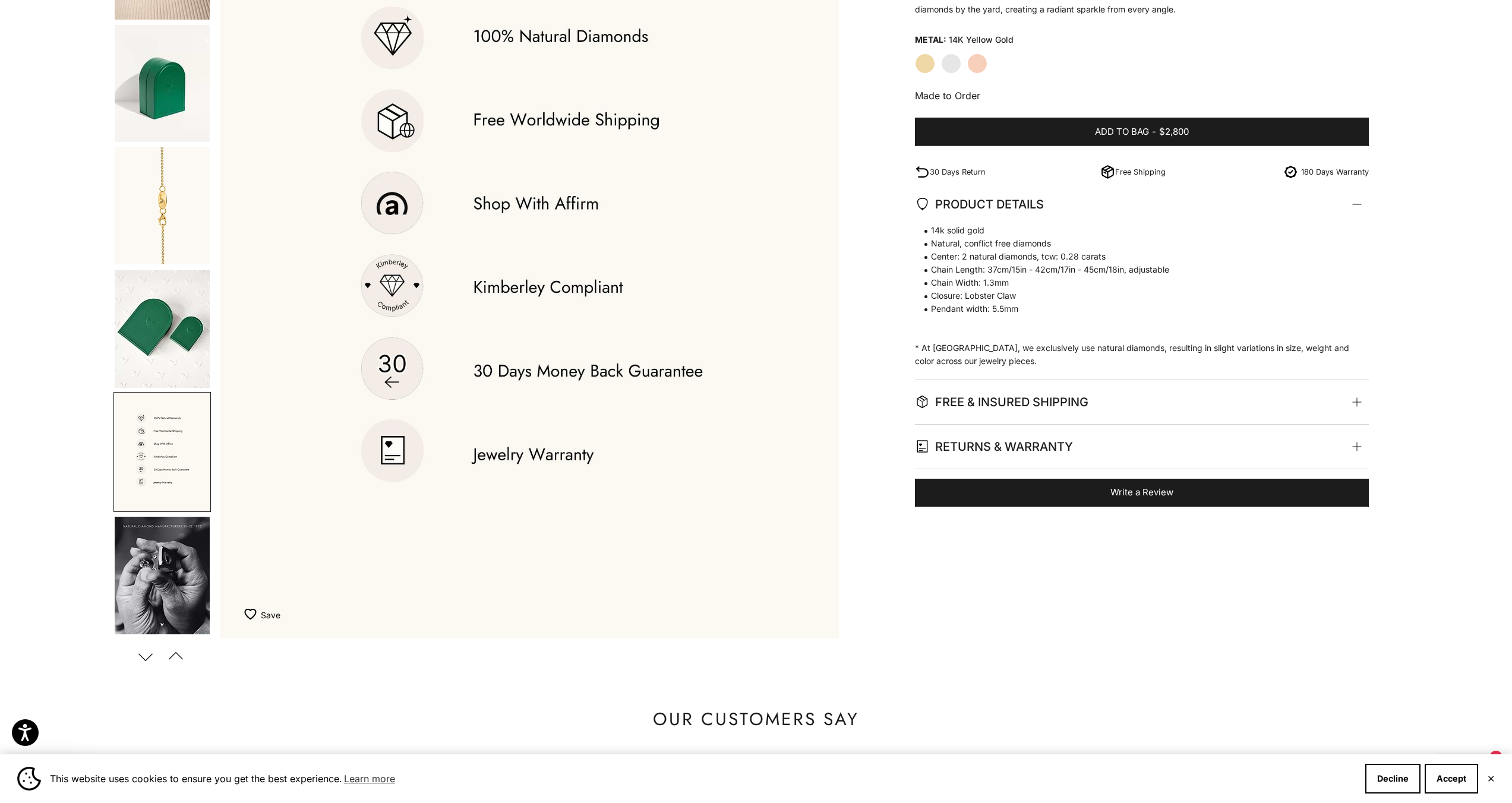
click at [162, 474] on img "Go to item 19" at bounding box center [162, 451] width 95 height 117
click at [169, 551] on img "Go to item 20" at bounding box center [162, 575] width 95 height 117
